Goal: Find specific page/section: Find specific page/section

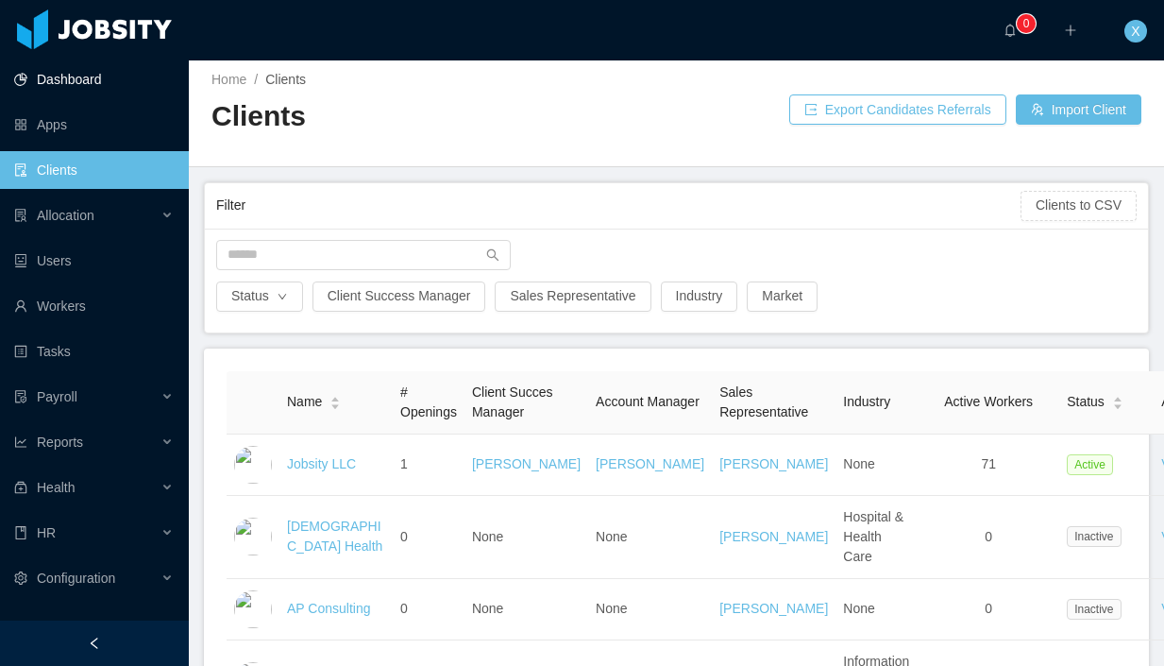
scroll to position [10, 0]
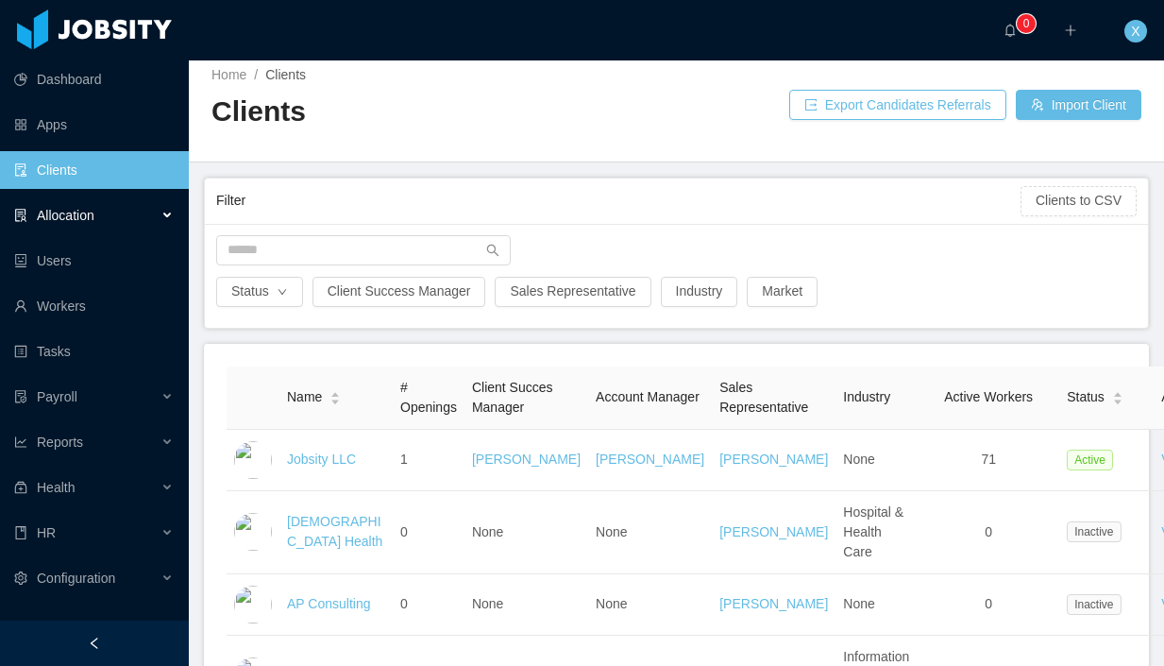
click at [125, 217] on div "Allocation" at bounding box center [94, 215] width 189 height 38
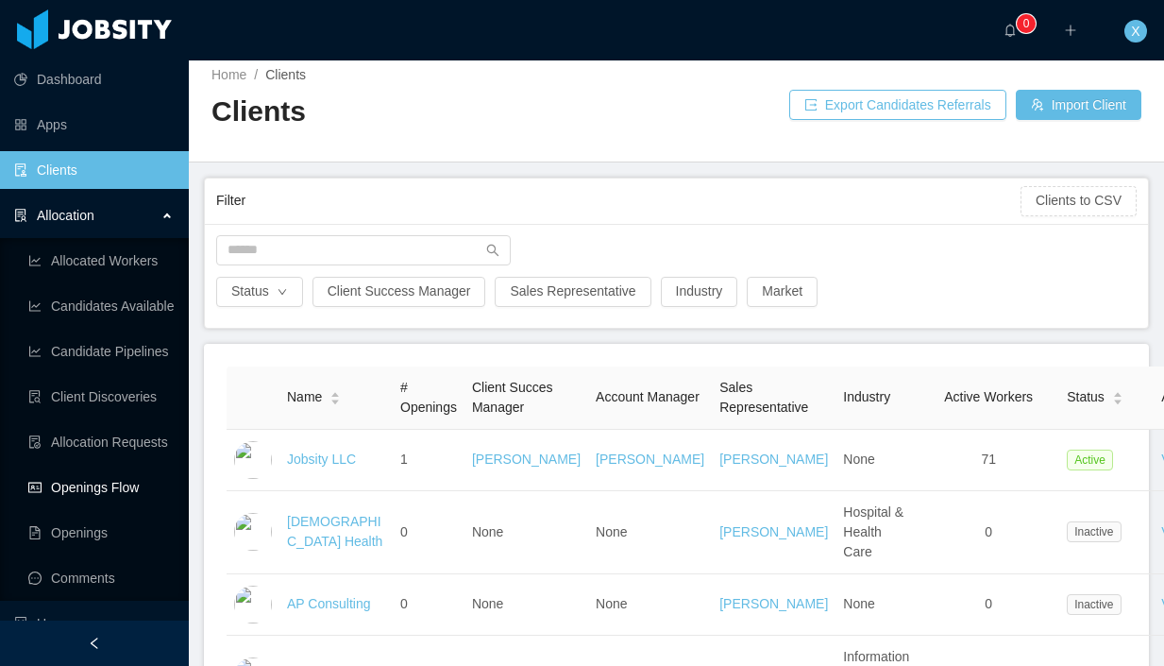
click at [101, 496] on link "Openings Flow" at bounding box center [100, 487] width 145 height 38
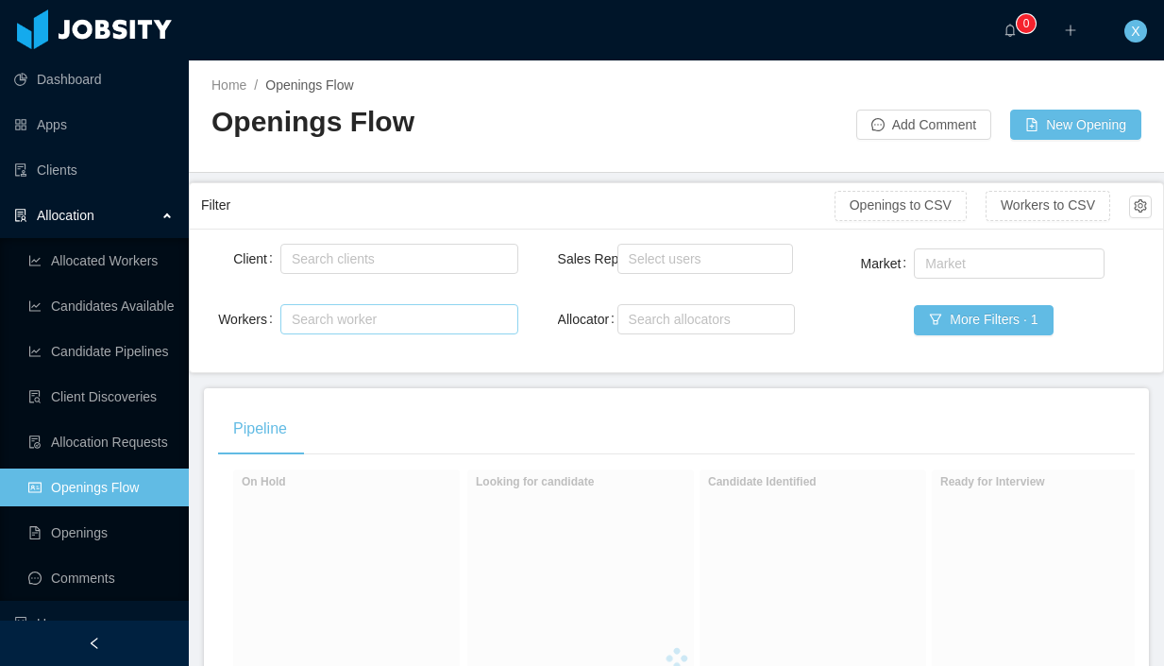
click at [341, 321] on div "Search worker" at bounding box center [391, 319] width 198 height 19
click at [340, 258] on div "Search clients" at bounding box center [395, 258] width 207 height 19
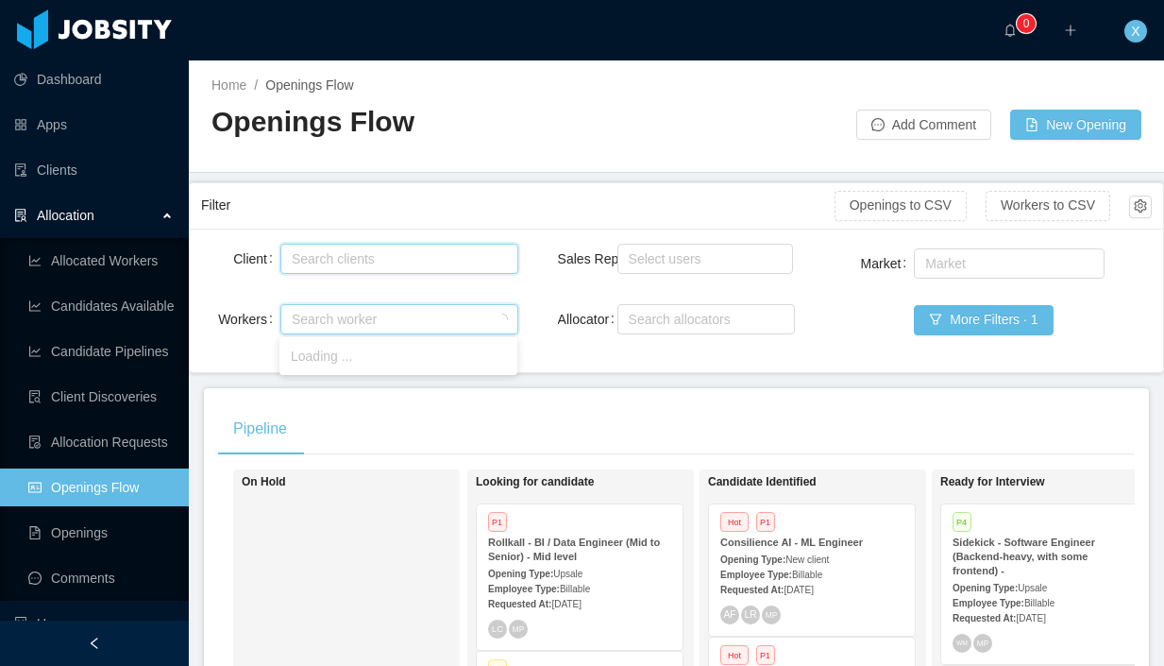
click at [340, 258] on div "Search clients" at bounding box center [395, 258] width 207 height 19
type input "******"
click at [350, 293] on li "McGraw-Hill Education" at bounding box center [399, 295] width 238 height 30
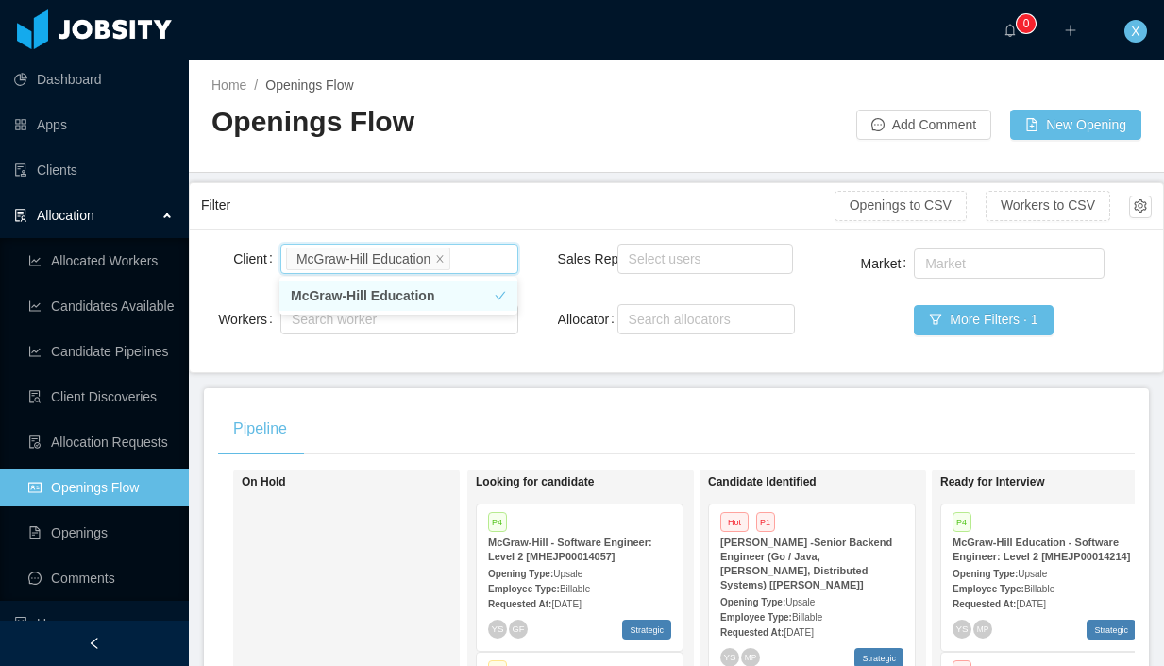
click at [350, 293] on li "McGraw-Hill Education" at bounding box center [399, 295] width 238 height 30
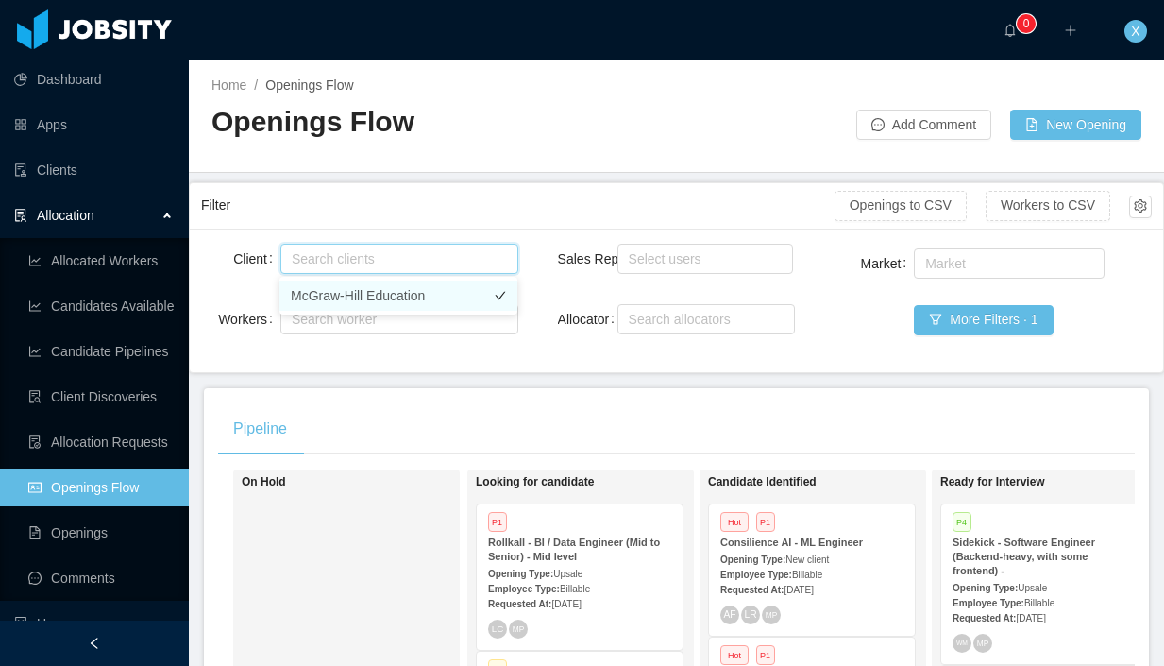
click at [373, 293] on li "McGraw-Hill Education" at bounding box center [399, 295] width 238 height 30
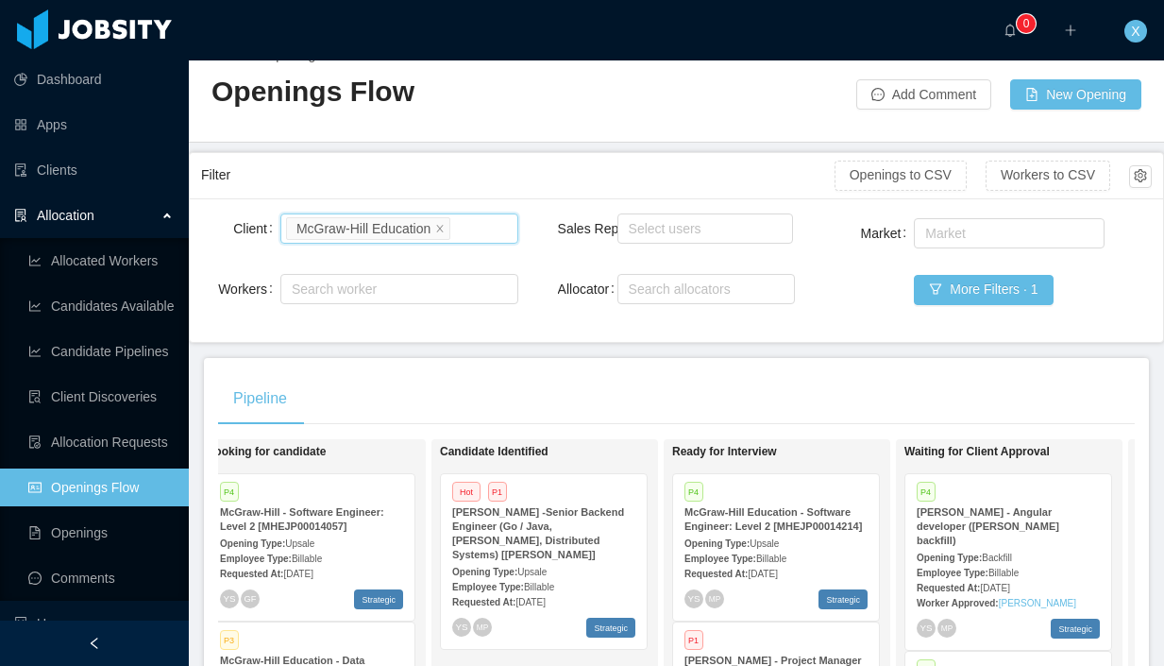
scroll to position [31, 0]
click at [833, 548] on div "Opening Type: Upsale" at bounding box center [776, 542] width 183 height 20
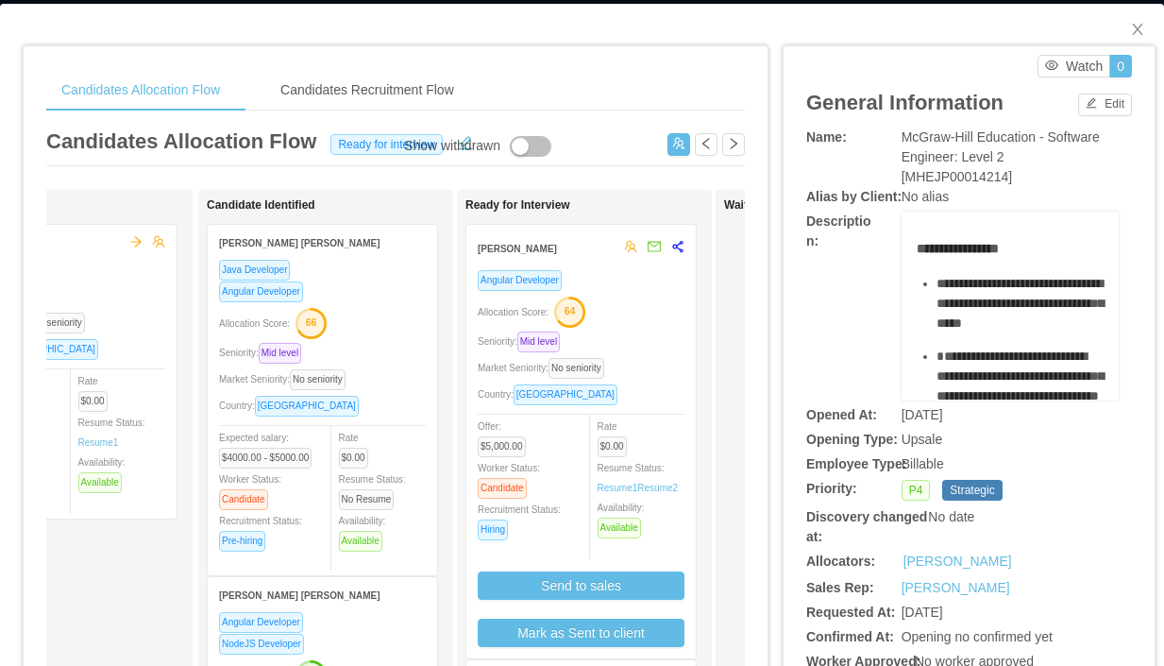
scroll to position [0, 125]
click at [556, 250] on strong "[PERSON_NAME]" at bounding box center [516, 249] width 79 height 10
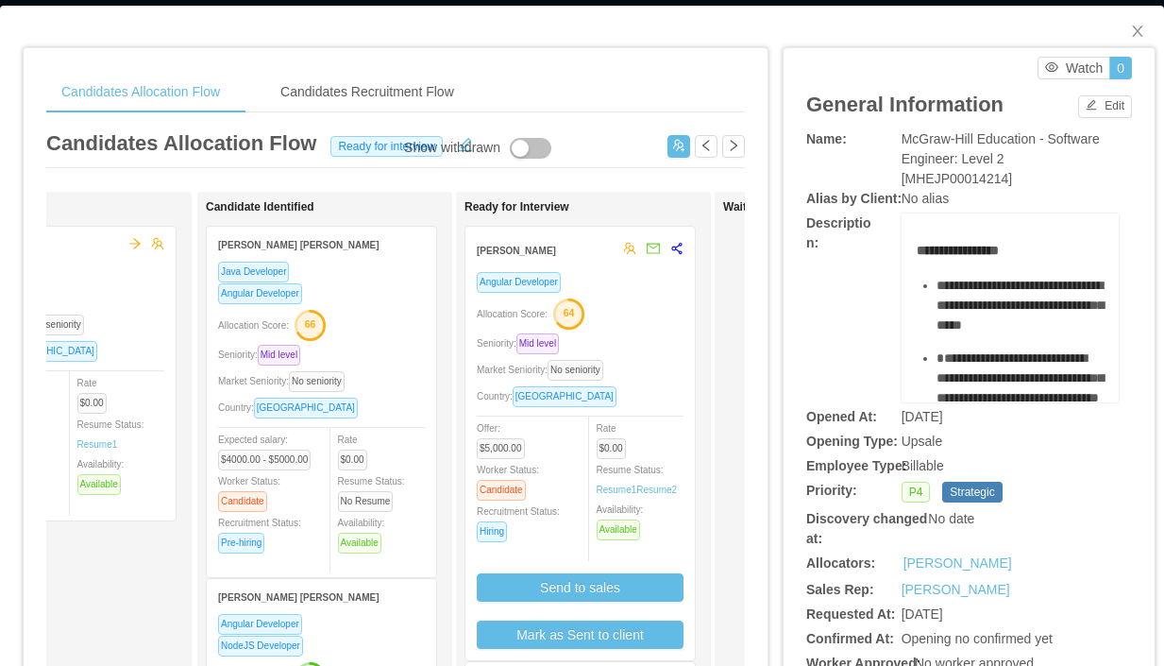
scroll to position [0, 131]
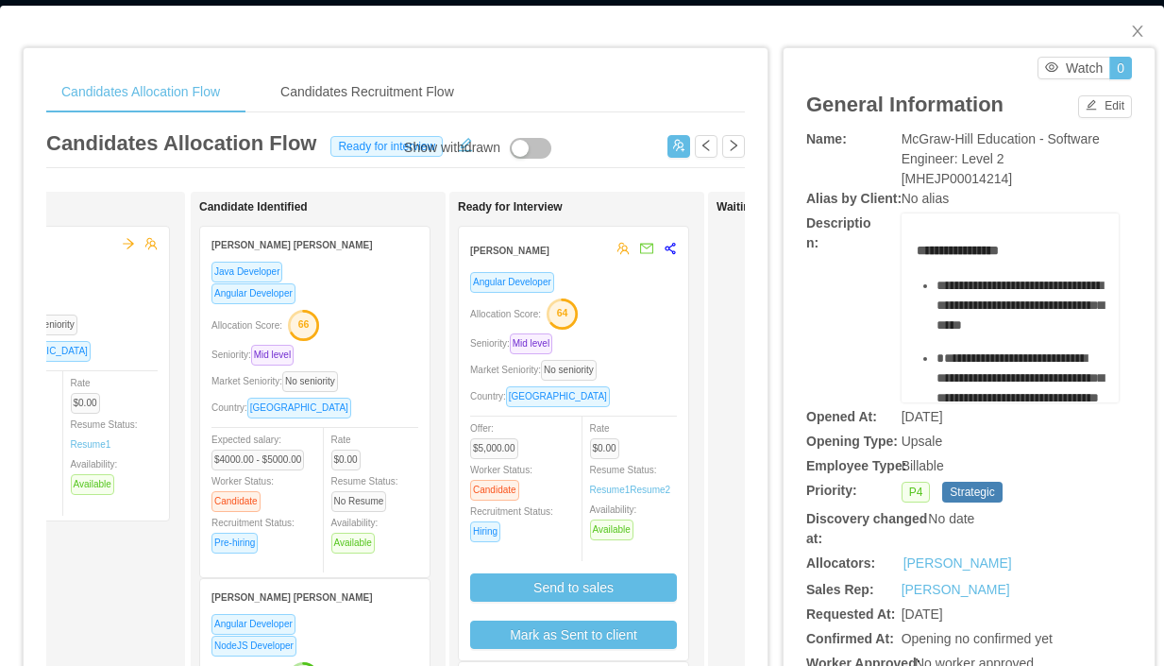
click at [550, 252] on strong "[PERSON_NAME]" at bounding box center [509, 251] width 79 height 10
click at [631, 362] on div "Market Seniority: No seniority" at bounding box center [573, 369] width 207 height 22
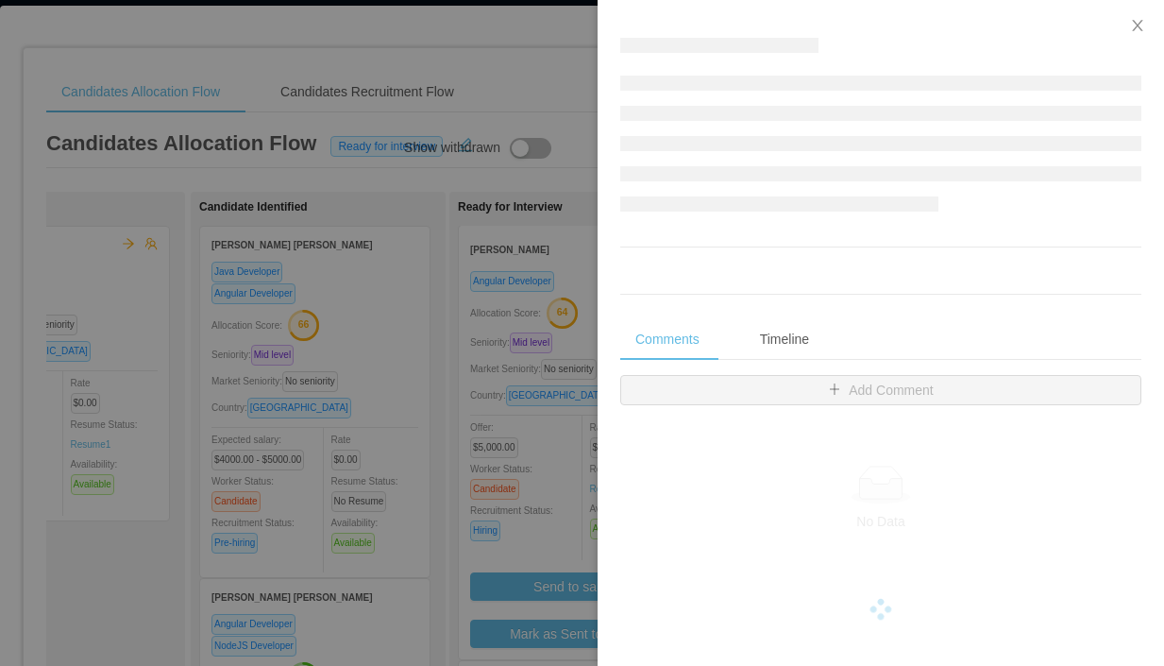
scroll to position [0, 0]
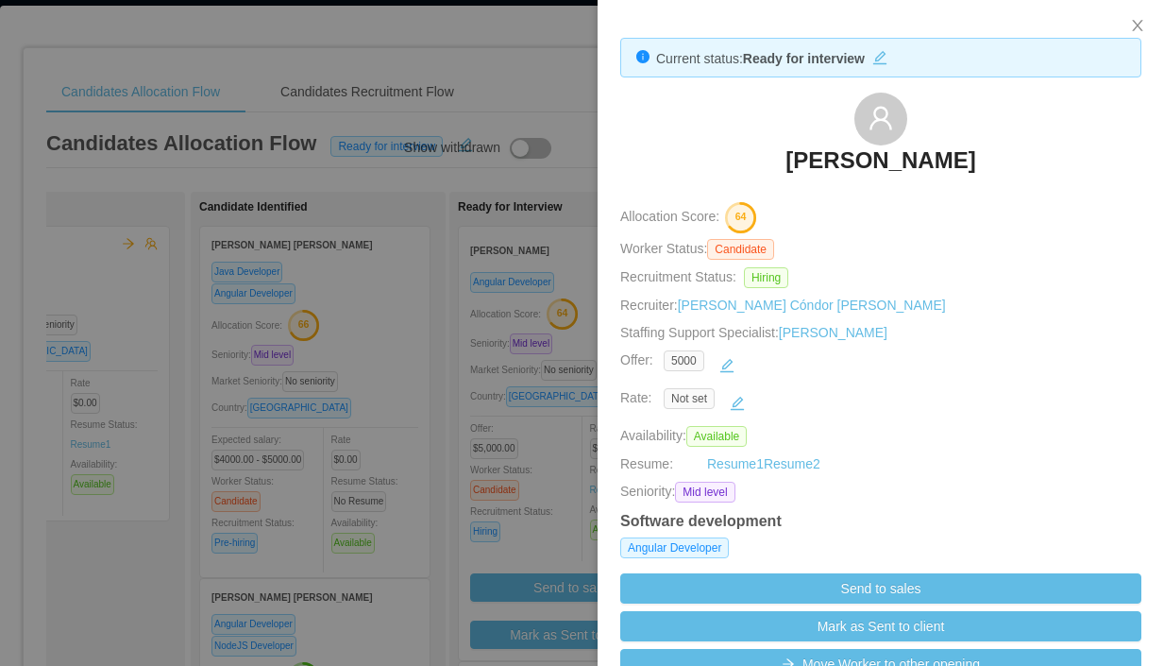
click at [927, 364] on div "5000" at bounding box center [881, 365] width 434 height 30
click at [534, 90] on div at bounding box center [582, 333] width 1164 height 666
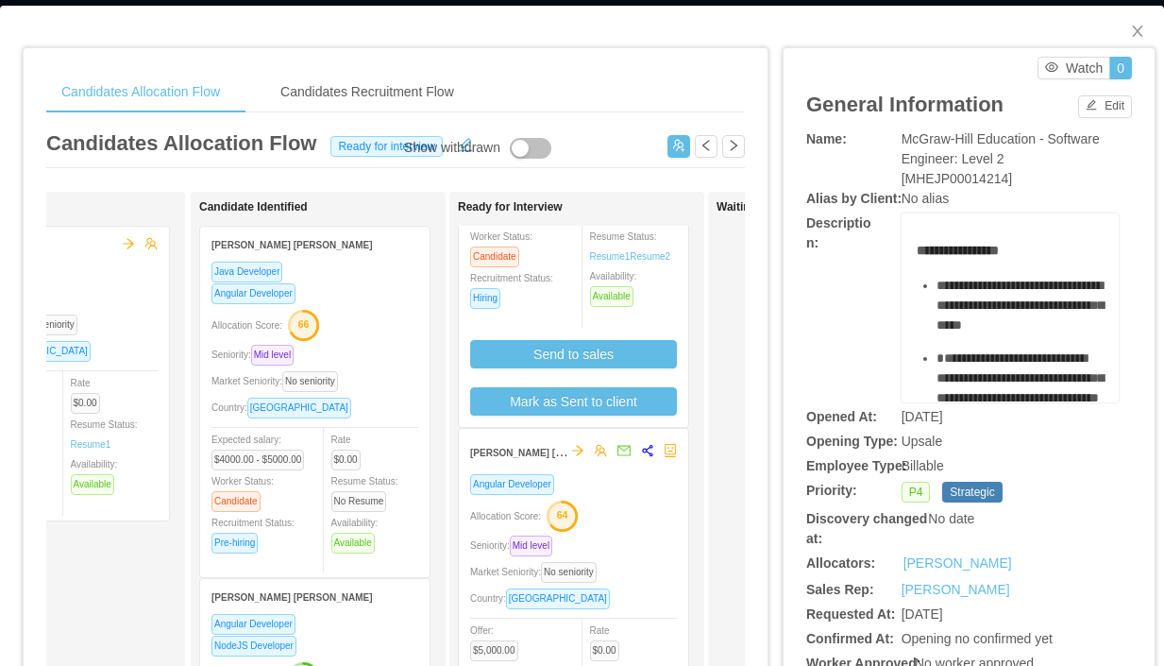
scroll to position [404, 0]
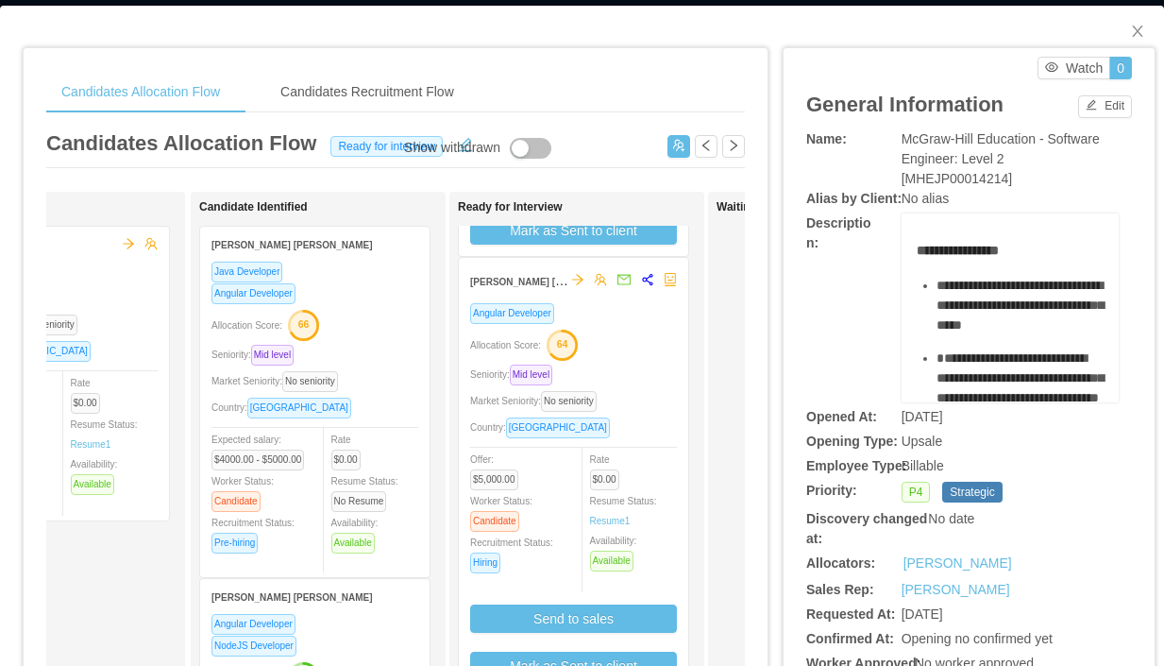
click at [652, 358] on div "Allocation Score: 64" at bounding box center [573, 344] width 207 height 30
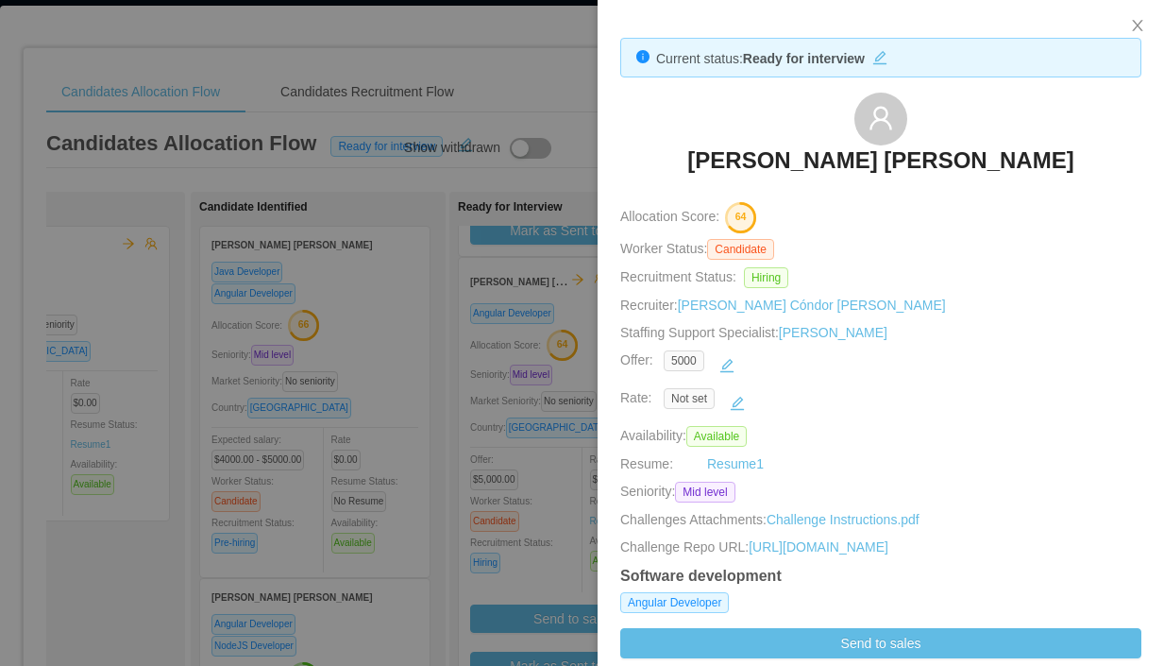
click at [575, 162] on div at bounding box center [582, 333] width 1164 height 666
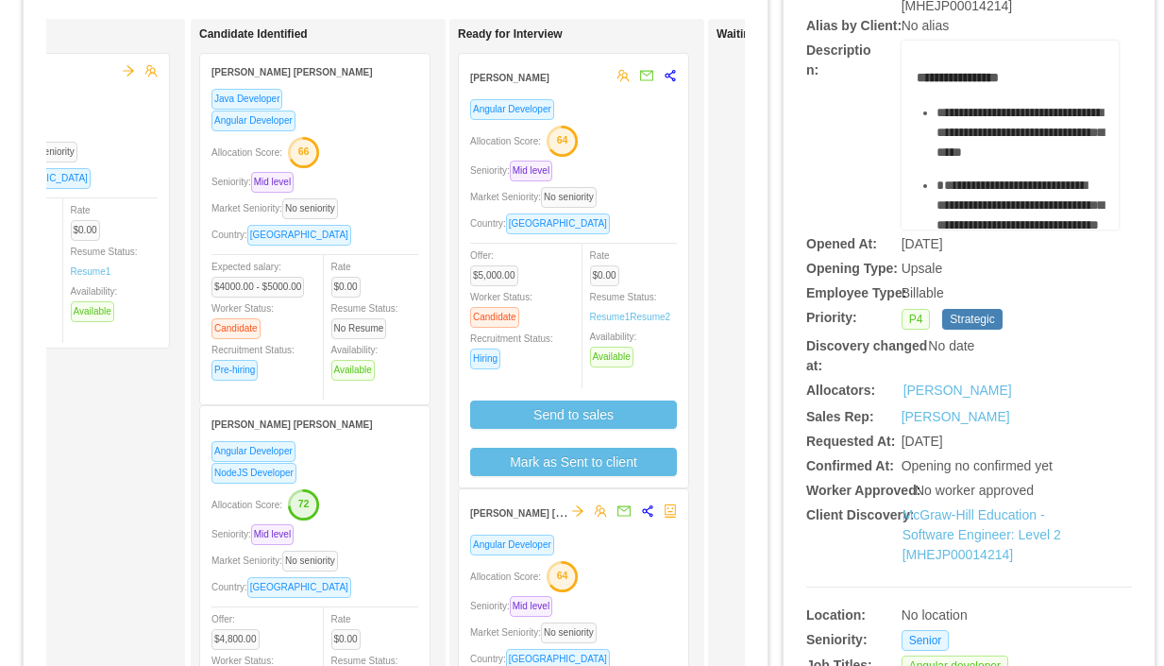
scroll to position [181, 0]
